Goal: Check status: Check status

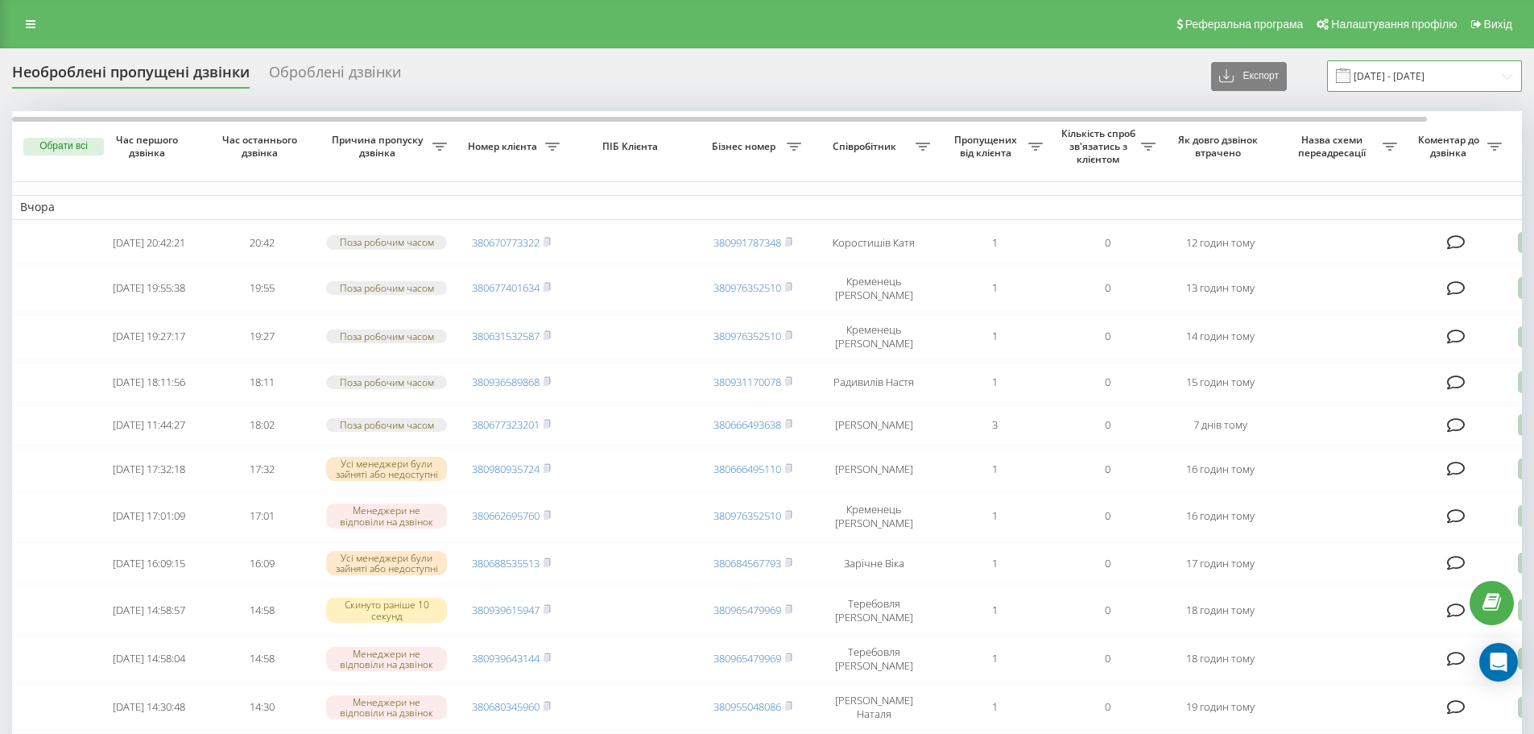
click at [1389, 85] on input "[DATE] - [DATE]" at bounding box center [1424, 75] width 195 height 31
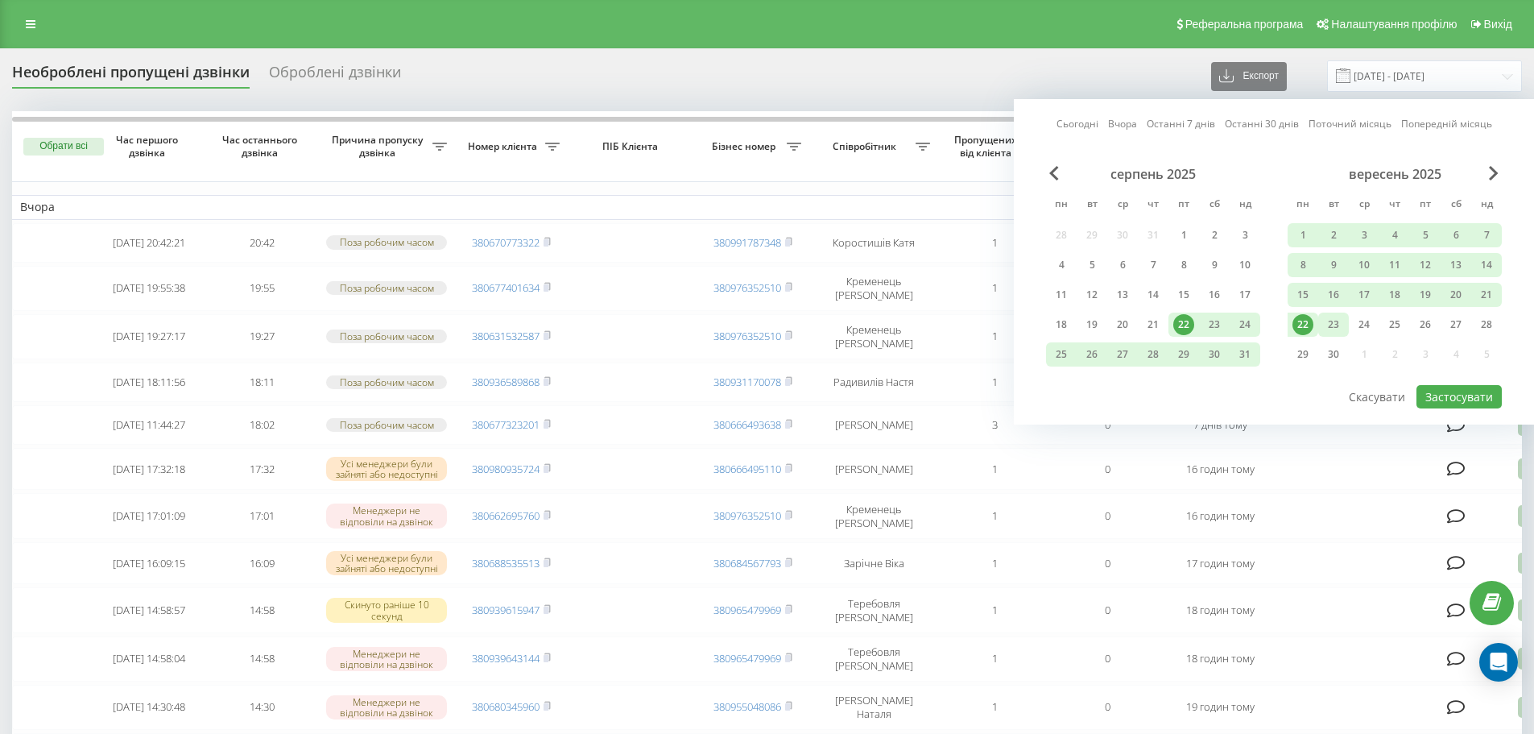
click at [1330, 325] on div "23" at bounding box center [1333, 324] width 21 height 21
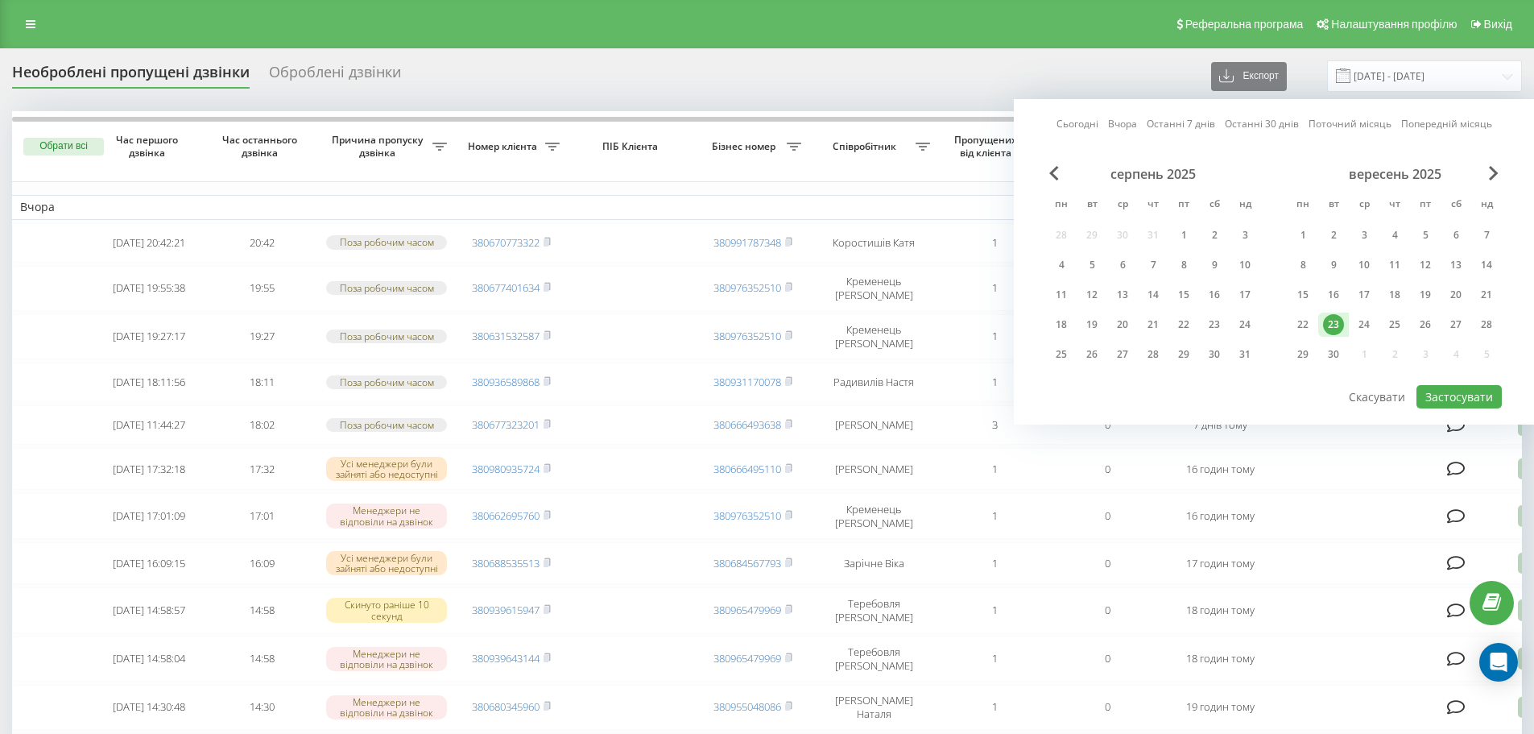
click at [1330, 325] on div "23" at bounding box center [1333, 324] width 21 height 21
click at [1450, 395] on button "Застосувати" at bounding box center [1459, 396] width 85 height 23
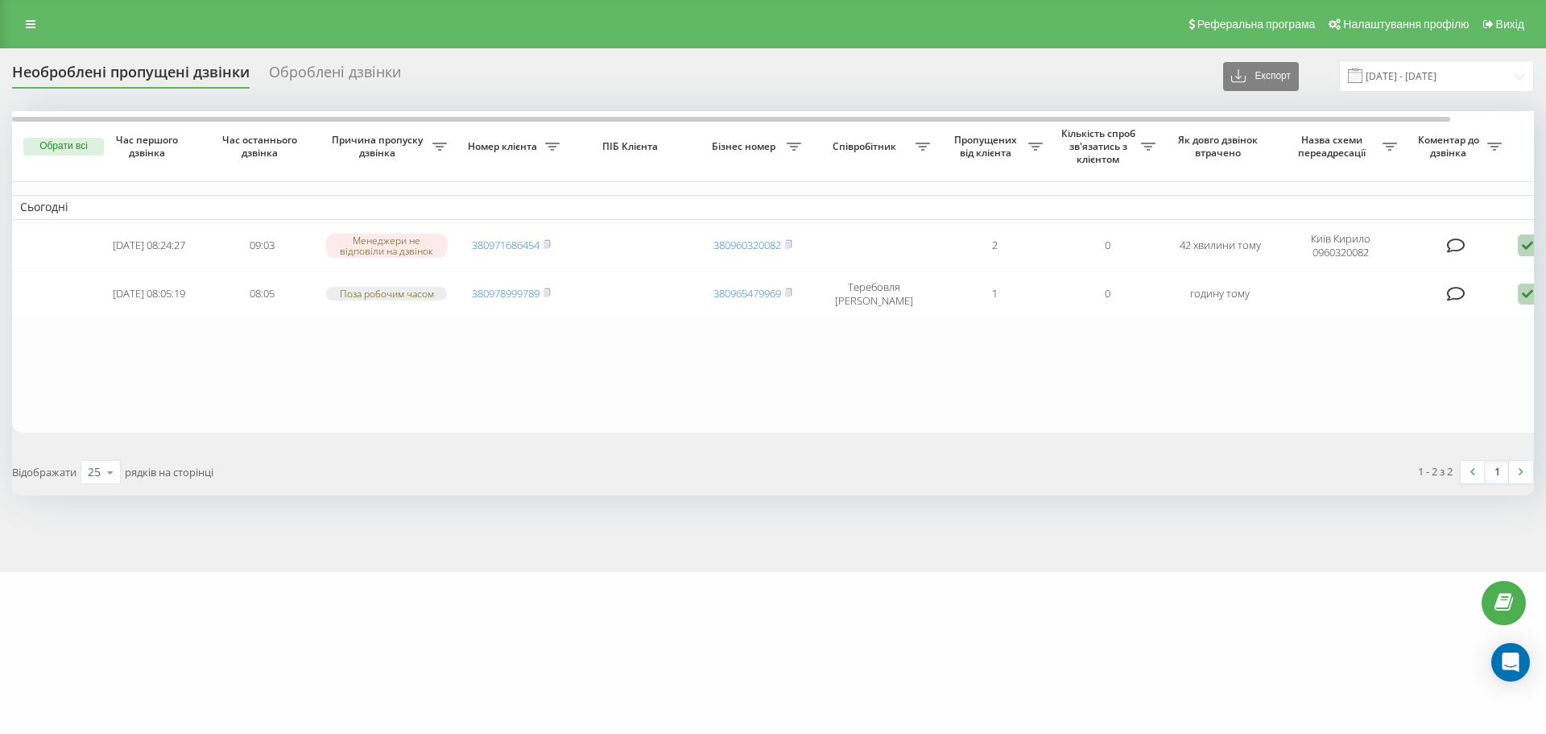
click at [1363, 68] on span at bounding box center [1355, 75] width 14 height 14
click at [1429, 81] on input "23.09.2025 - 23.09.2025" at bounding box center [1436, 75] width 195 height 31
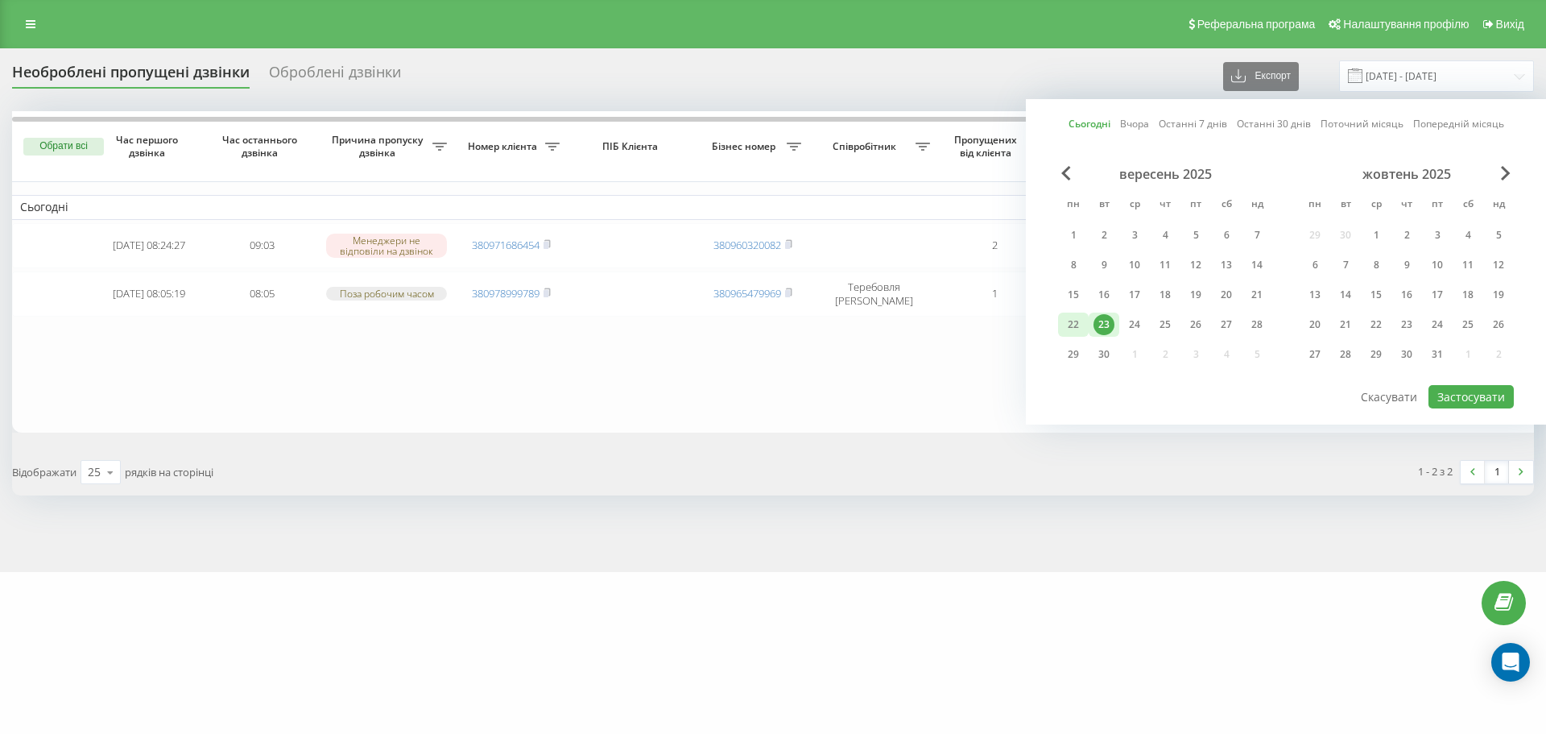
click at [1079, 318] on div "22" at bounding box center [1073, 324] width 21 height 21
click at [1107, 315] on div "23" at bounding box center [1104, 324] width 21 height 21
click at [1471, 400] on button "Застосувати" at bounding box center [1471, 396] width 85 height 23
type input "[DATE] - [DATE]"
